Goal: Task Accomplishment & Management: Use online tool/utility

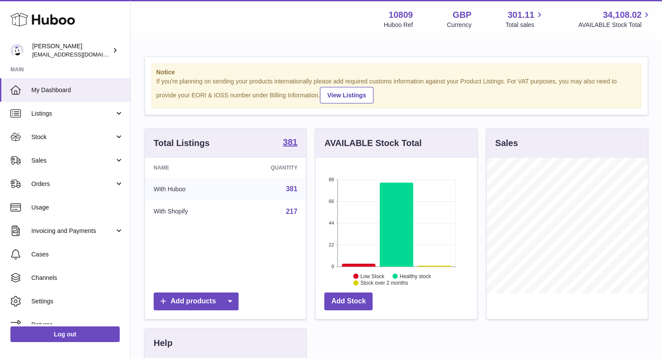
scroll to position [136, 161]
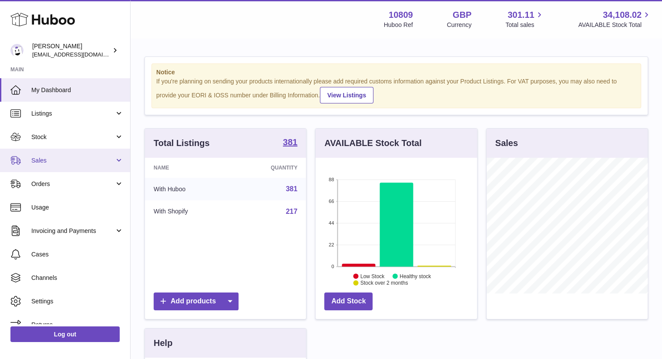
click at [83, 152] on link "Sales" at bounding box center [65, 160] width 130 height 23
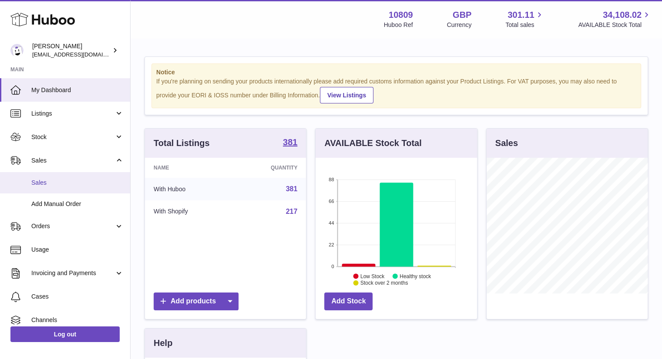
click at [46, 182] on span "Sales" at bounding box center [77, 183] width 92 height 8
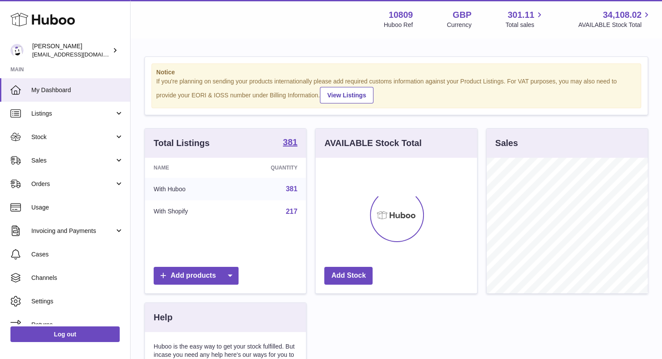
scroll to position [136, 161]
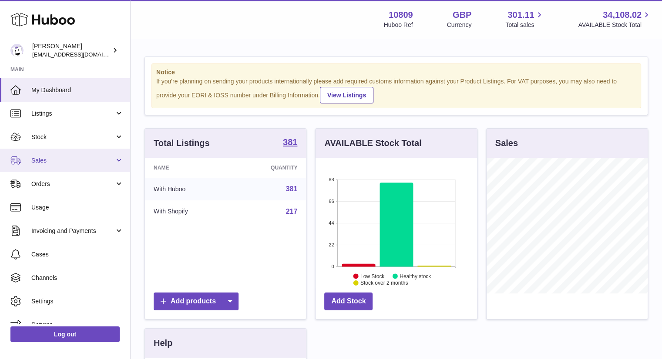
click at [50, 161] on span "Sales" at bounding box center [72, 161] width 83 height 8
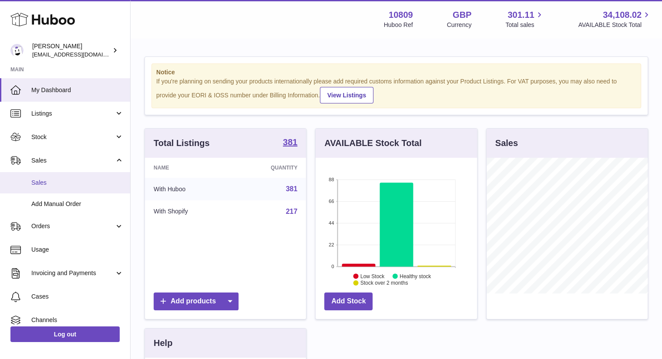
click at [38, 179] on span "Sales" at bounding box center [77, 183] width 92 height 8
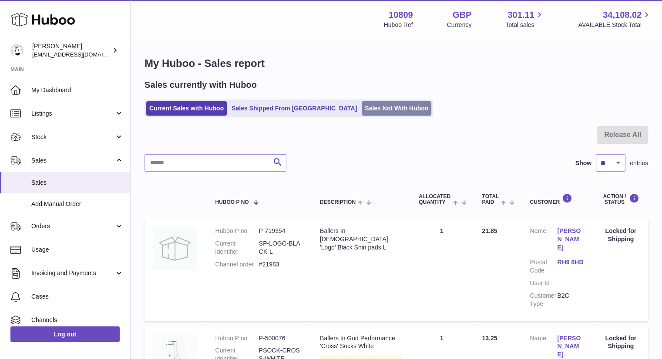
click at [362, 101] on link "Sales Not With Huboo" at bounding box center [397, 108] width 70 height 14
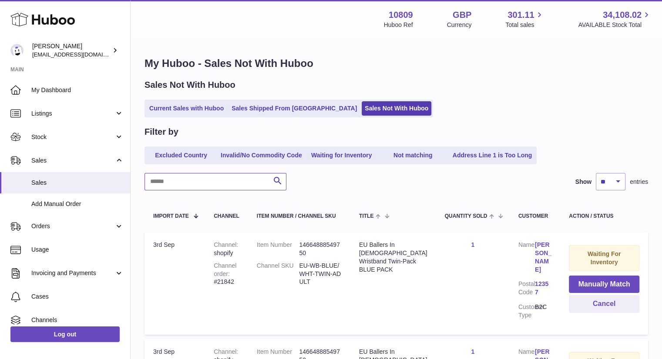
click at [213, 186] on input "text" at bounding box center [215, 181] width 142 height 17
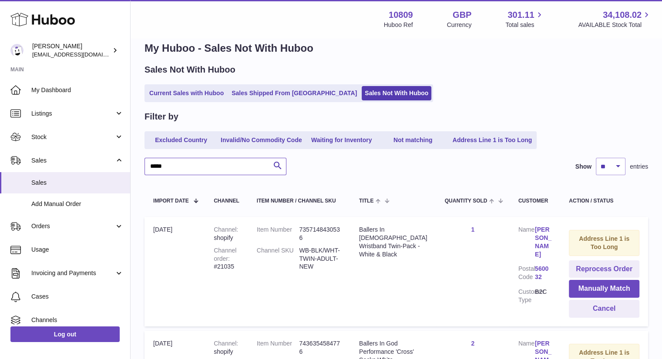
scroll to position [15, 0]
type input "*****"
click at [609, 307] on button "Cancel" at bounding box center [604, 310] width 70 height 18
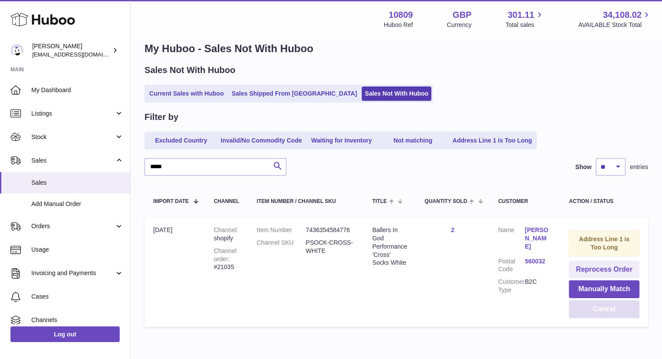
click at [599, 304] on button "Cancel" at bounding box center [604, 310] width 70 height 18
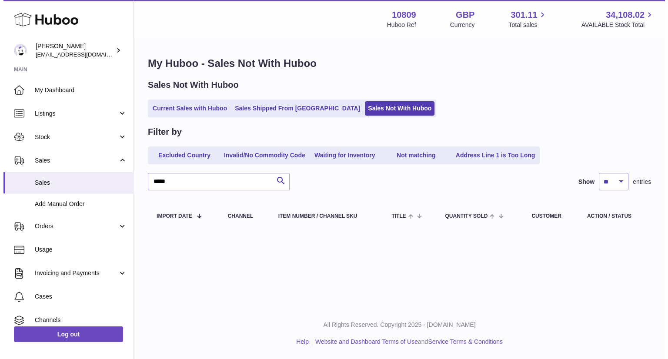
scroll to position [0, 0]
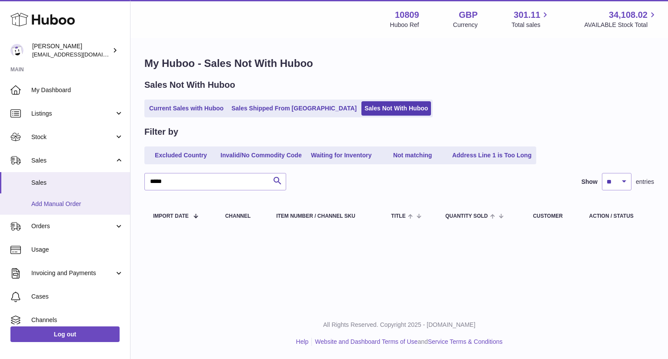
click at [74, 207] on span "Add Manual Order" at bounding box center [77, 204] width 92 height 8
